Goal: Task Accomplishment & Management: Complete application form

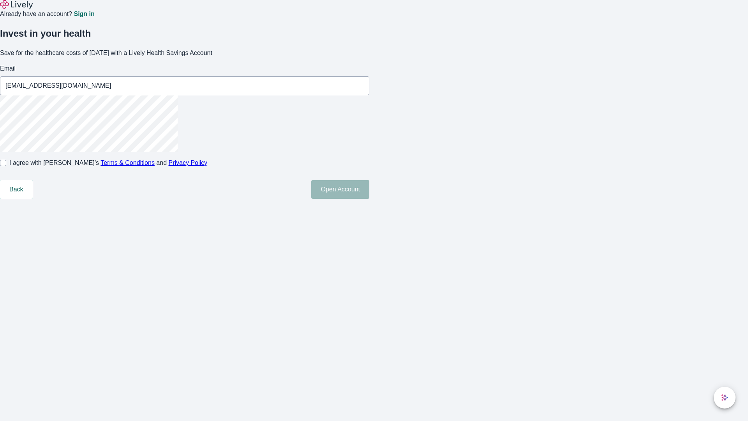
click at [6, 166] on input "I agree with Lively’s Terms & Conditions and Privacy Policy" at bounding box center [3, 163] width 6 height 6
checkbox input "true"
click at [369, 199] on button "Open Account" at bounding box center [340, 189] width 58 height 19
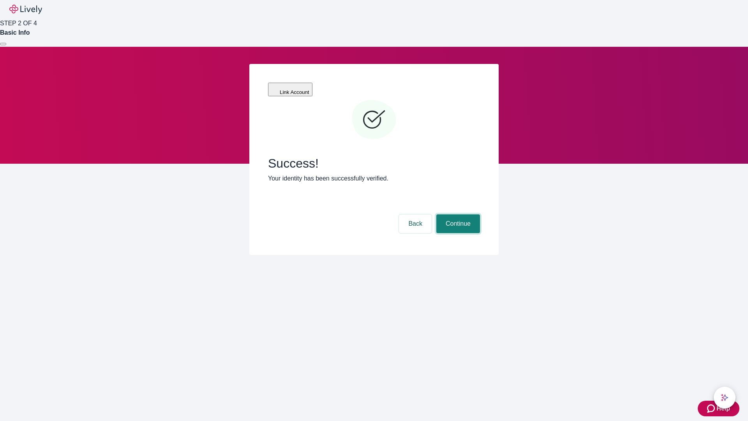
click at [457, 214] on button "Continue" at bounding box center [459, 223] width 44 height 19
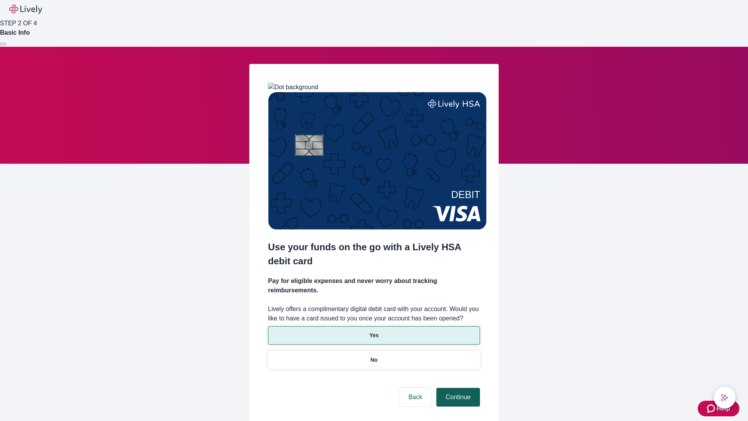
click at [374, 331] on p "Yes" at bounding box center [373, 335] width 9 height 8
click at [457, 388] on button "Continue" at bounding box center [459, 397] width 44 height 19
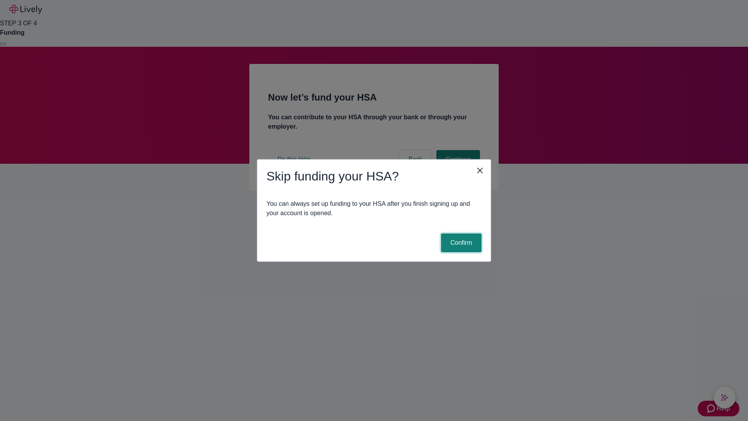
click at [460, 243] on button "Confirm" at bounding box center [461, 242] width 41 height 19
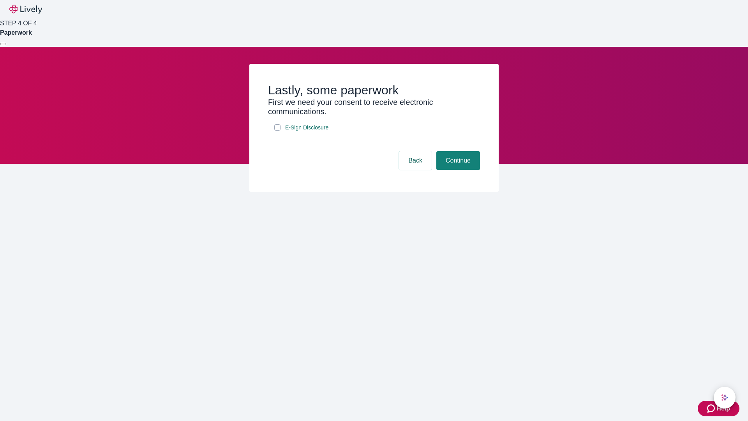
click at [278, 131] on input "E-Sign Disclosure" at bounding box center [277, 127] width 6 height 6
checkbox input "true"
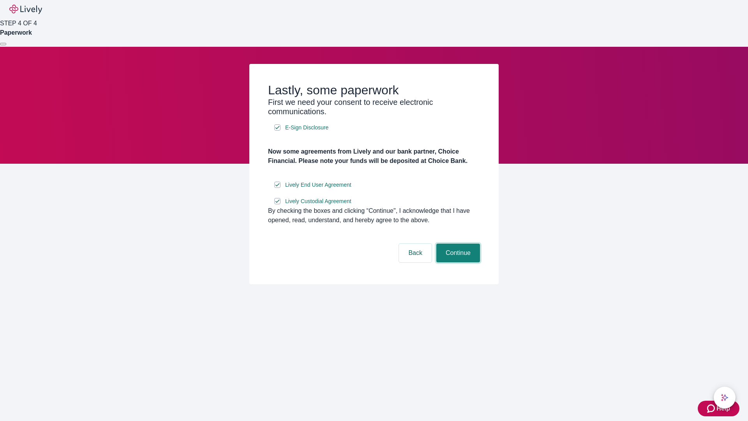
click at [457, 262] on button "Continue" at bounding box center [459, 253] width 44 height 19
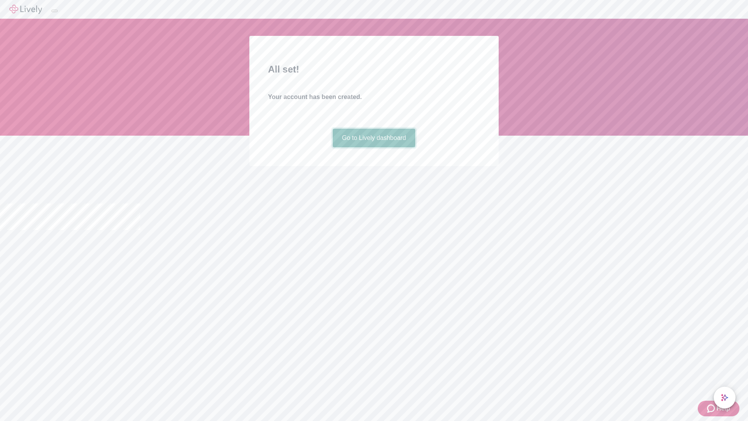
click at [374, 147] on link "Go to Lively dashboard" at bounding box center [374, 138] width 83 height 19
